Goal: Information Seeking & Learning: Learn about a topic

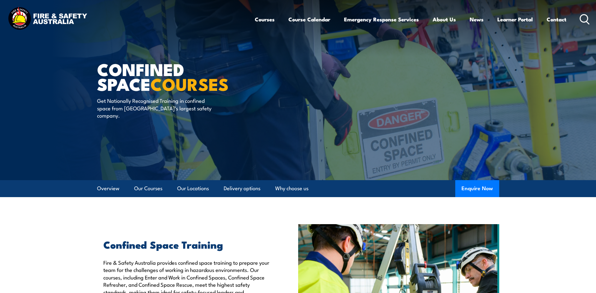
click at [581, 18] on icon at bounding box center [584, 19] width 10 height 10
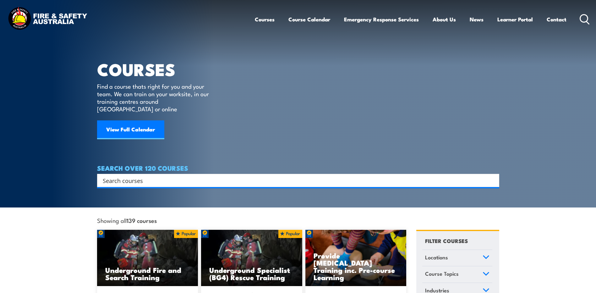
click at [244, 176] on input "Search input" at bounding box center [294, 180] width 383 height 9
type input "working from heights"
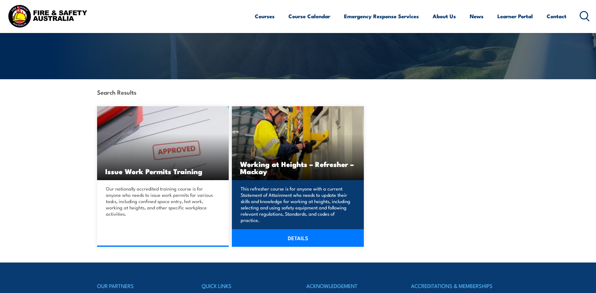
scroll to position [94, 0]
